Goal: Task Accomplishment & Management: Manage account settings

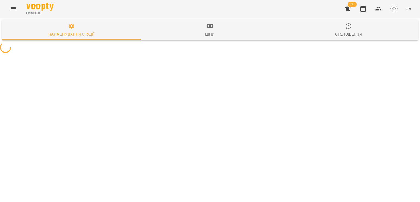
select select "**"
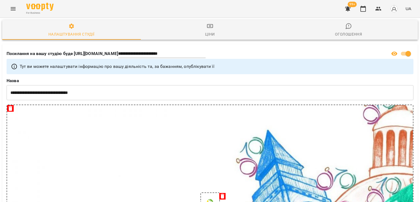
click at [349, 11] on icon "button" at bounding box center [348, 8] width 7 height 7
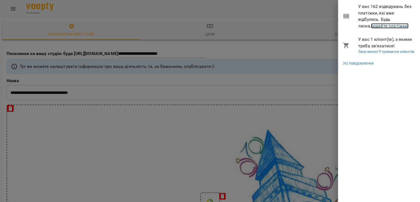
click at [376, 28] on link "додайте платіжки!" at bounding box center [390, 25] width 38 height 5
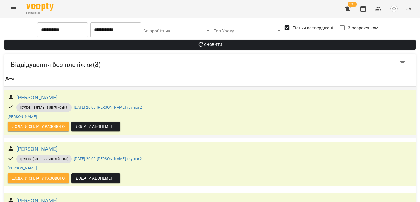
scroll to position [43, 0]
click at [10, 9] on icon "Menu" at bounding box center [13, 8] width 7 height 7
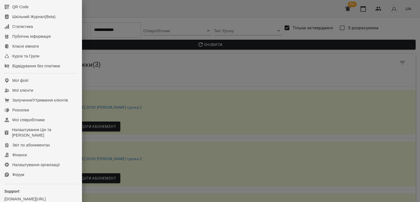
scroll to position [75, 0]
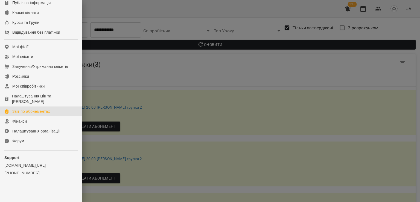
click at [34, 110] on div "Звіт по абонементах" at bounding box center [31, 111] width 38 height 5
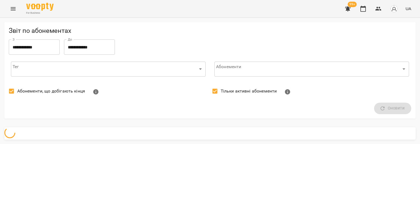
click at [36, 91] on span "Абонементи, що добігають кінця" at bounding box center [51, 91] width 68 height 7
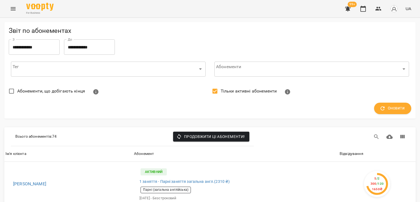
click at [221, 90] on span "Тільки активні абонементи" at bounding box center [249, 91] width 56 height 7
click at [384, 110] on span "Оновити" at bounding box center [393, 108] width 24 height 7
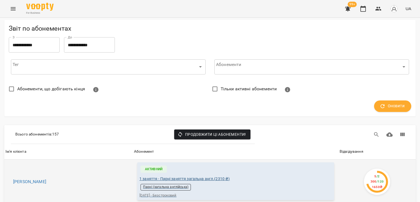
scroll to position [82, 0]
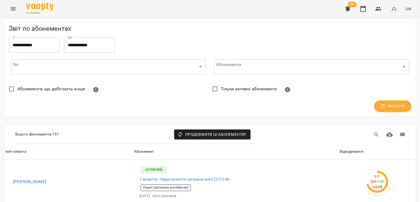
click at [342, 144] on th "Відвідування" at bounding box center [377, 151] width 77 height 15
click at [343, 148] on div "Відвідування" at bounding box center [352, 151] width 24 height 7
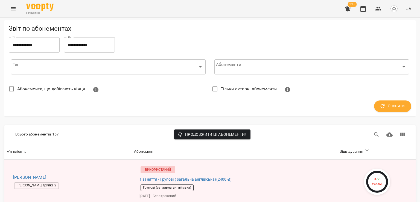
scroll to position [383, 0]
